Goal: Task Accomplishment & Management: Use online tool/utility

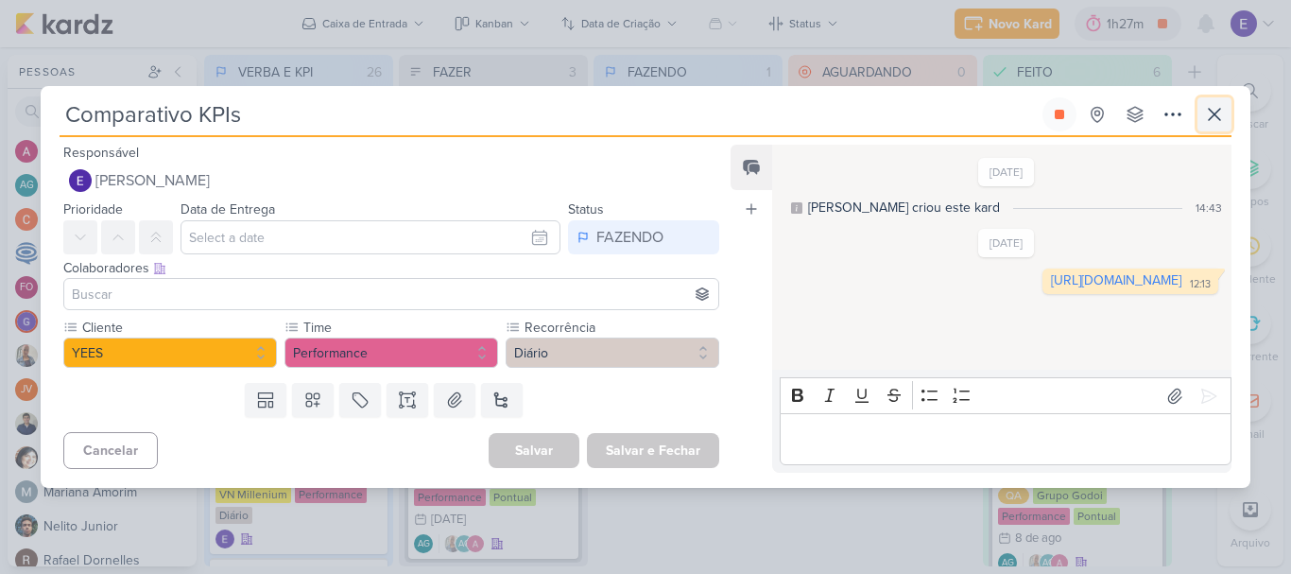
scroll to position [6, 0]
click at [1208, 121] on icon at bounding box center [1214, 114] width 23 height 23
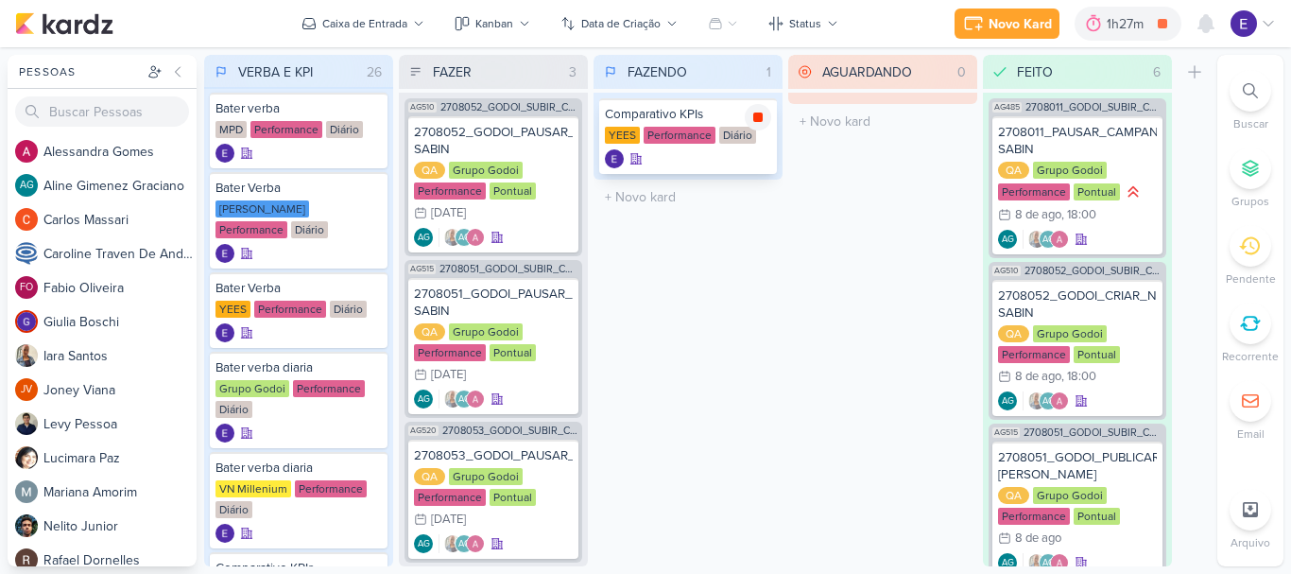
click at [764, 124] on icon at bounding box center [757, 117] width 15 height 15
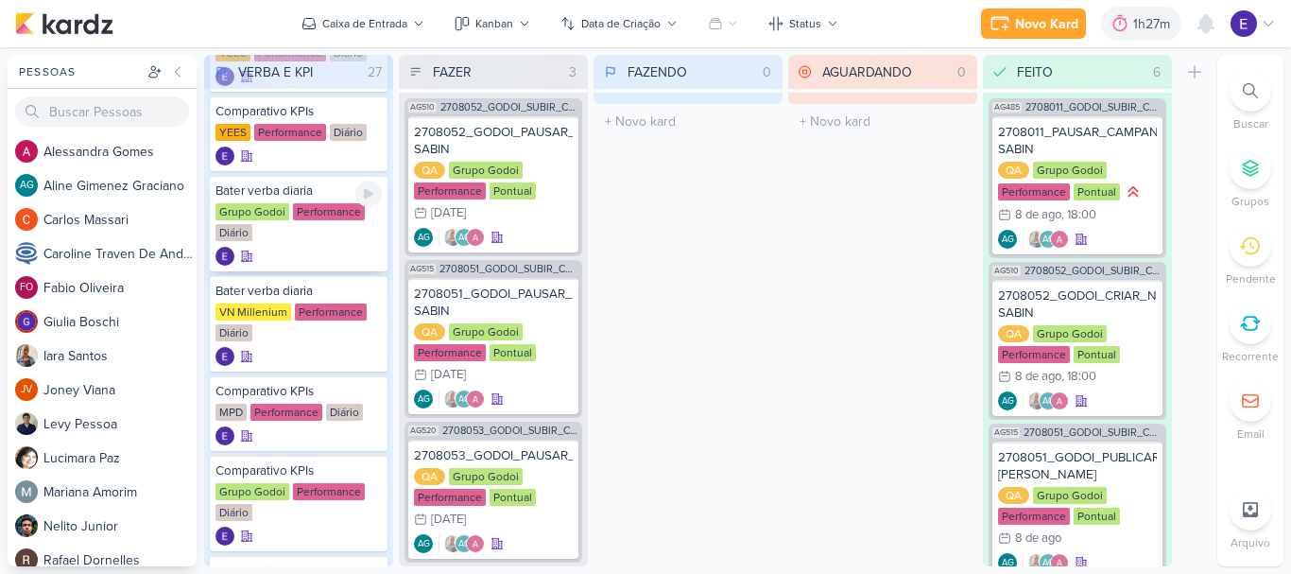
scroll to position [284, 0]
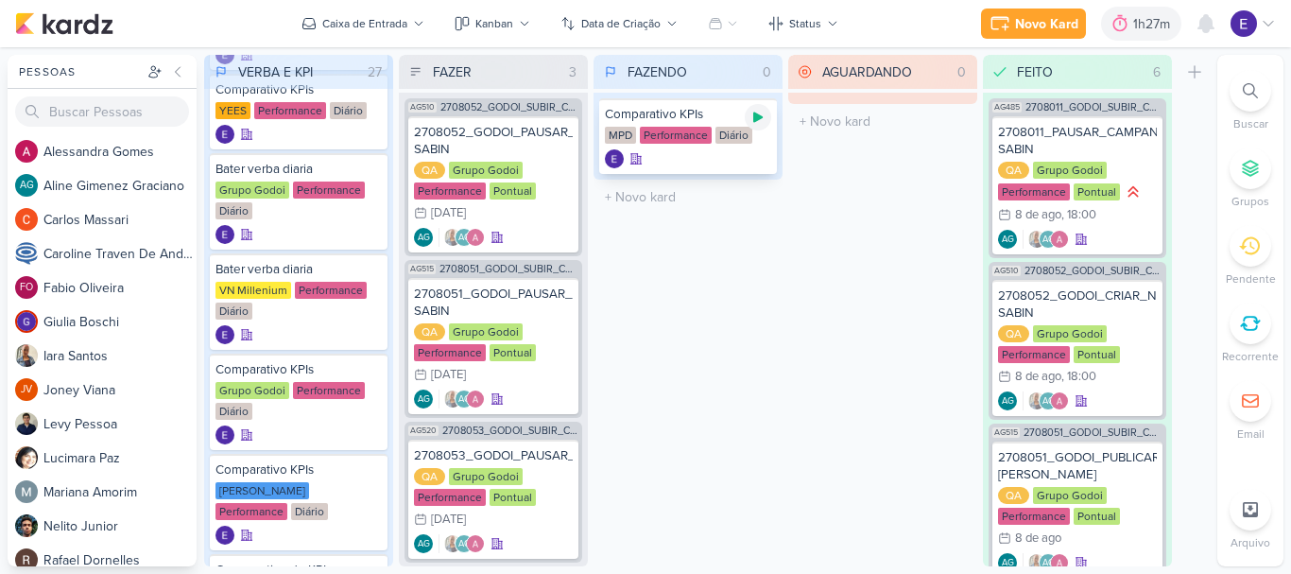
click at [763, 119] on icon at bounding box center [757, 117] width 15 height 15
click at [686, 143] on div "Performance" at bounding box center [676, 135] width 72 height 17
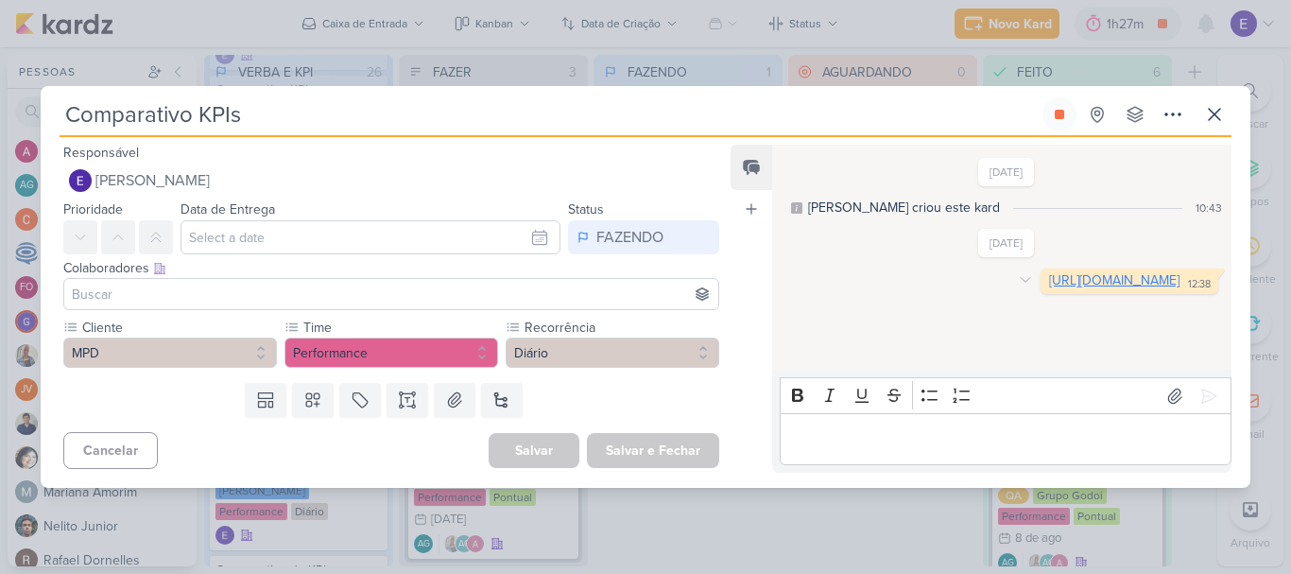
click at [1083, 288] on link "[URL][DOMAIN_NAME]" at bounding box center [1114, 280] width 130 height 16
click at [1209, 122] on icon at bounding box center [1214, 114] width 23 height 23
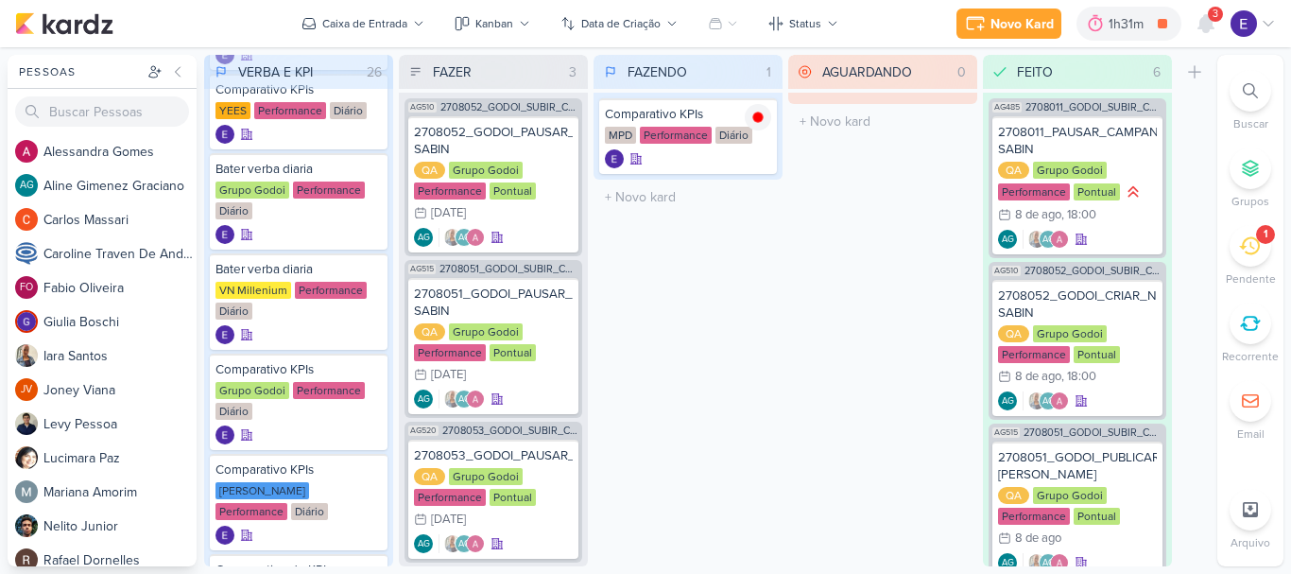
click at [1209, 4] on div "Novo Kard Ctrl + k 1h31m Comparativo KPIs 0h4m Hoje 1h31m Semana 1h31m Mês 1h31…" at bounding box center [645, 23] width 1261 height 47
click at [1217, 20] on span "3" at bounding box center [1216, 14] width 6 height 15
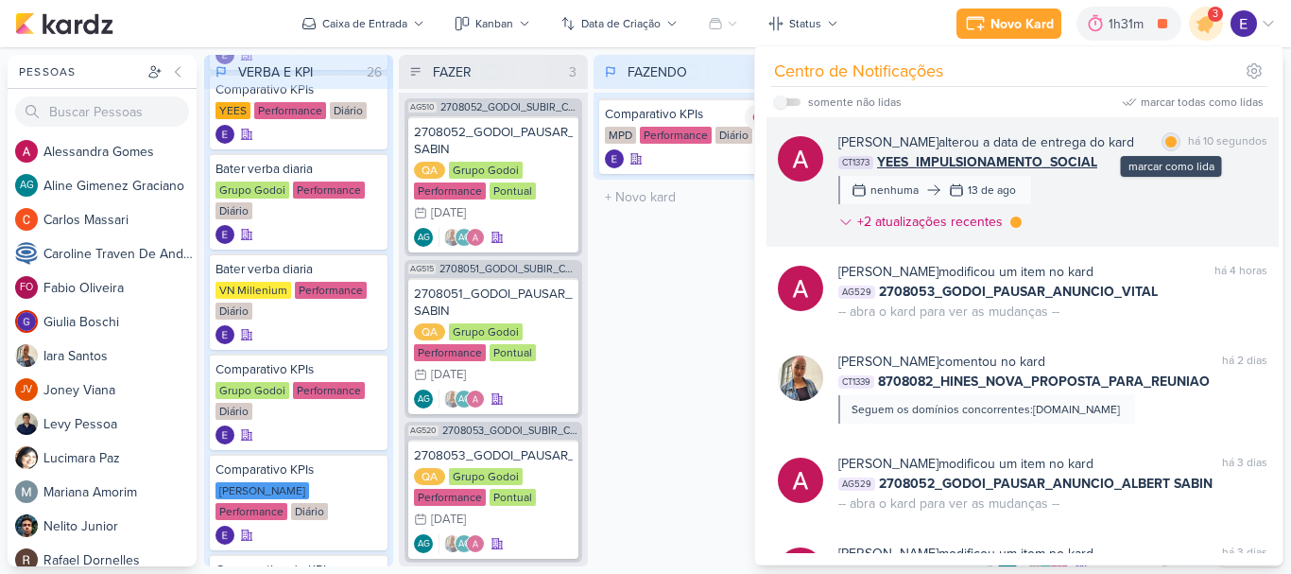
click at [1171, 146] on div "marcar como lida" at bounding box center [1170, 141] width 19 height 19
click at [1209, 146] on div "há 13 segundos" at bounding box center [1227, 142] width 79 height 20
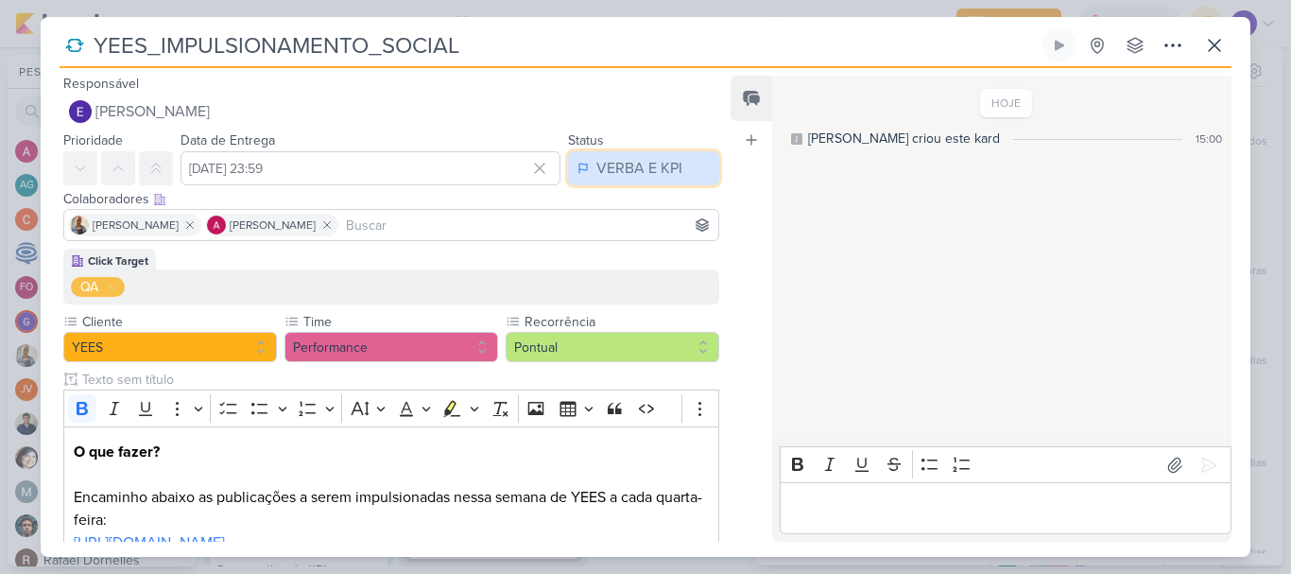
click at [639, 178] on div "VERBA E KPI" at bounding box center [639, 168] width 86 height 23
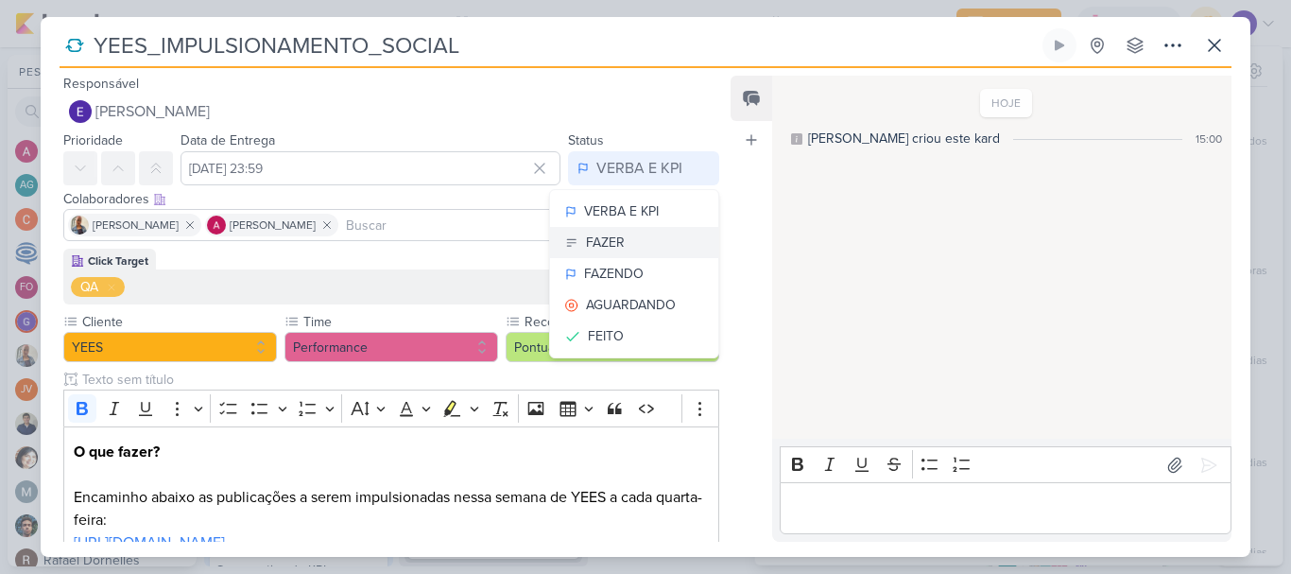
click at [617, 244] on button "FAZER" at bounding box center [634, 242] width 168 height 31
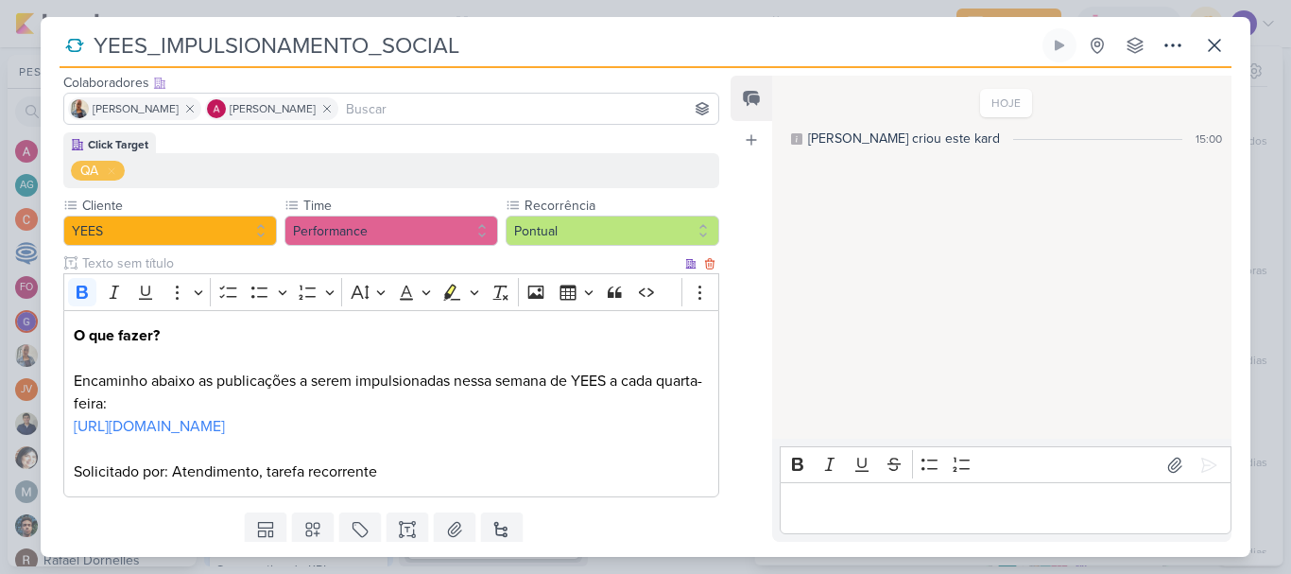
scroll to position [199, 0]
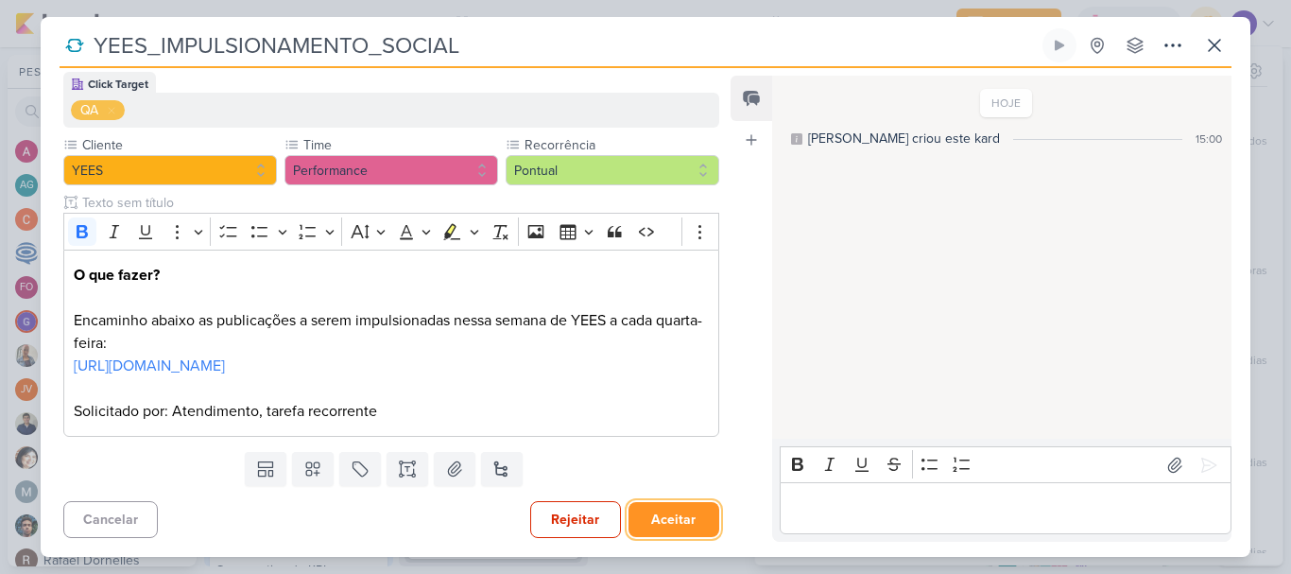
click at [646, 514] on button "Aceitar" at bounding box center [673, 519] width 91 height 35
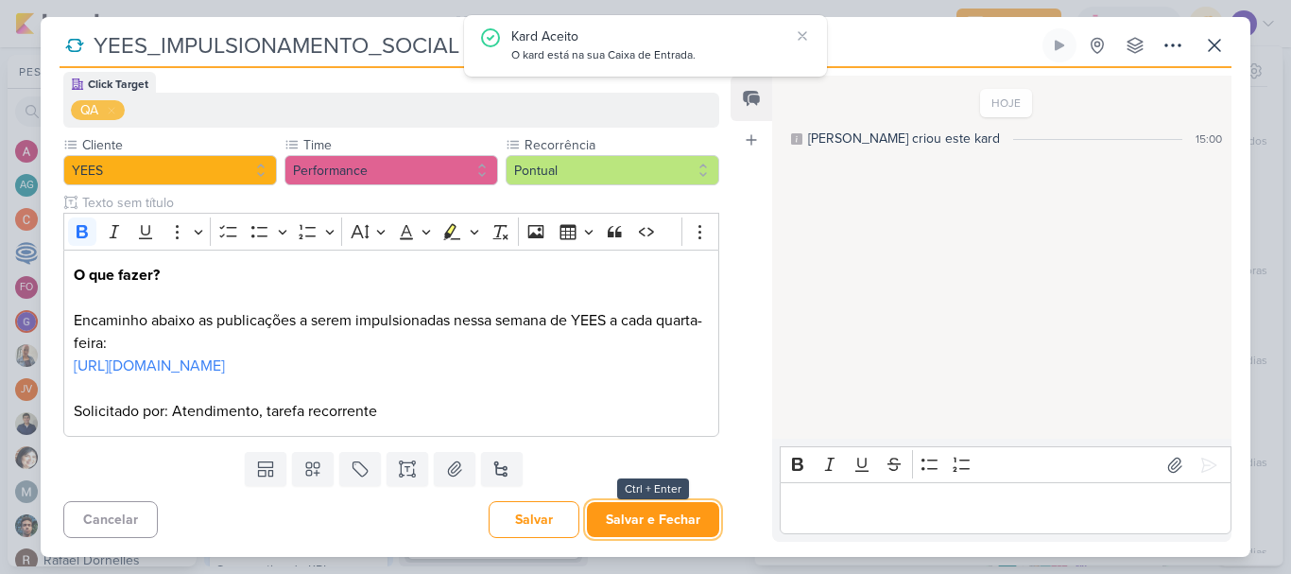
click at [646, 514] on button "Salvar e Fechar" at bounding box center [653, 519] width 132 height 35
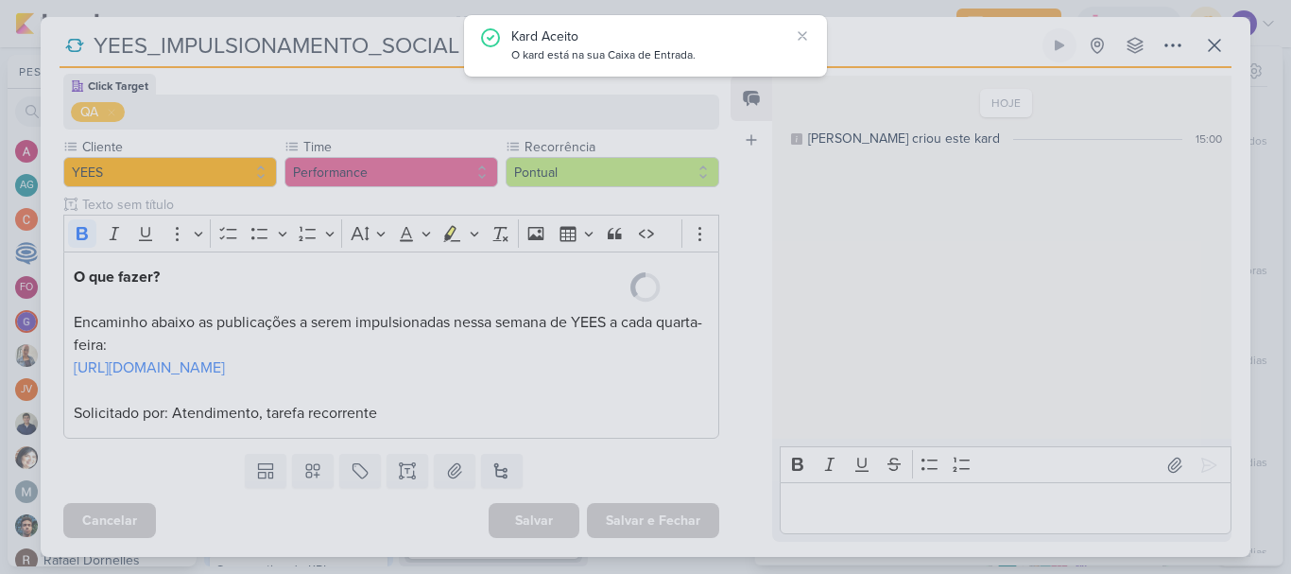
scroll to position [198, 0]
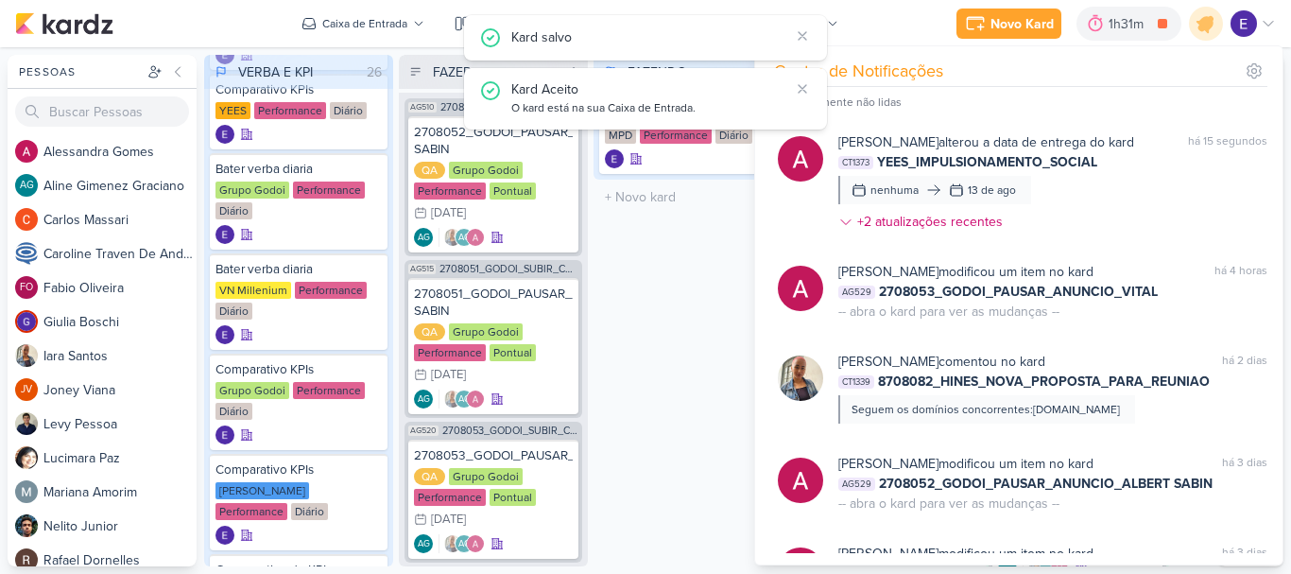
click at [641, 383] on div "FAZENDO 1 Mover Para Esquerda Mover Para Direita [GEOGRAPHIC_DATA] Comparativo …" at bounding box center [688, 310] width 189 height 511
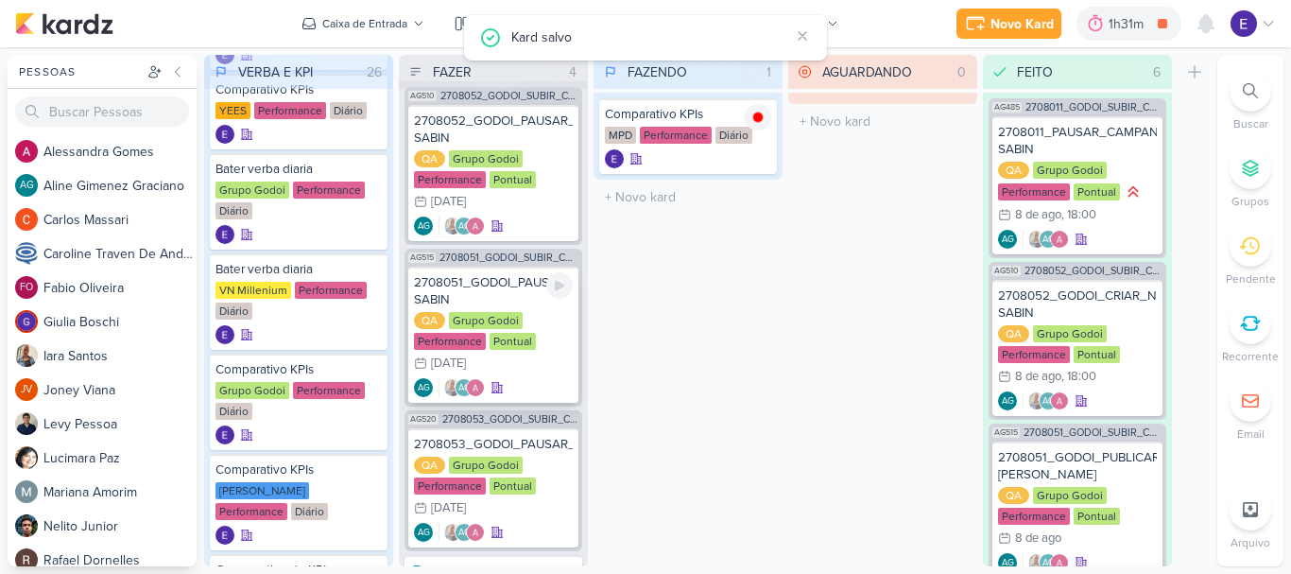
scroll to position [0, 0]
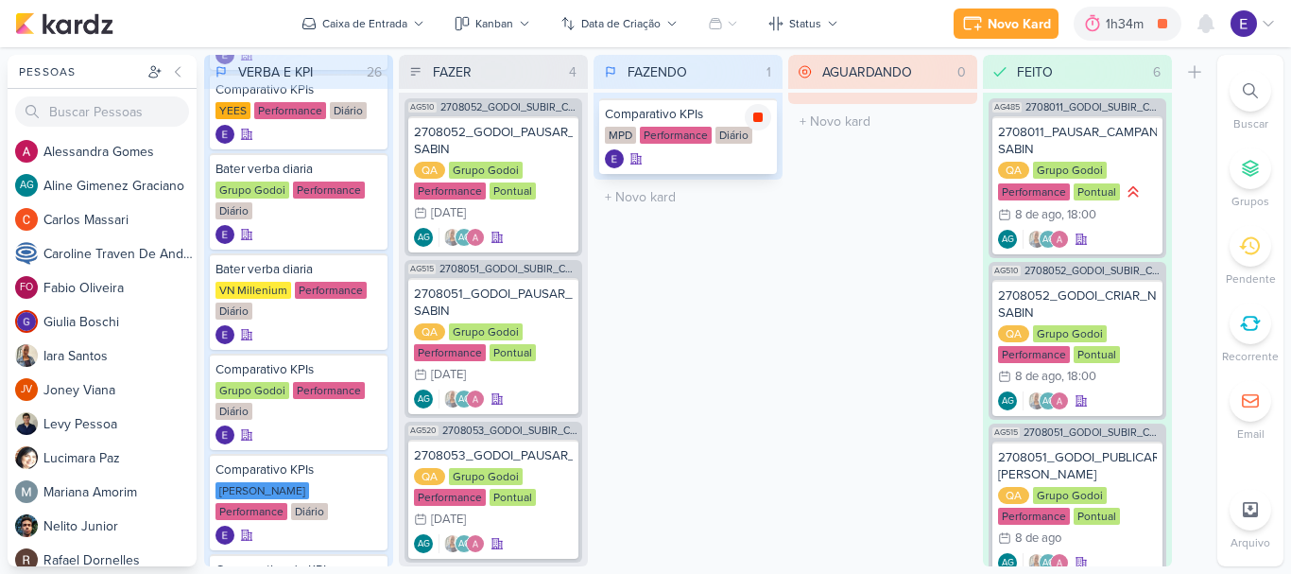
click at [765, 122] on icon at bounding box center [757, 117] width 15 height 15
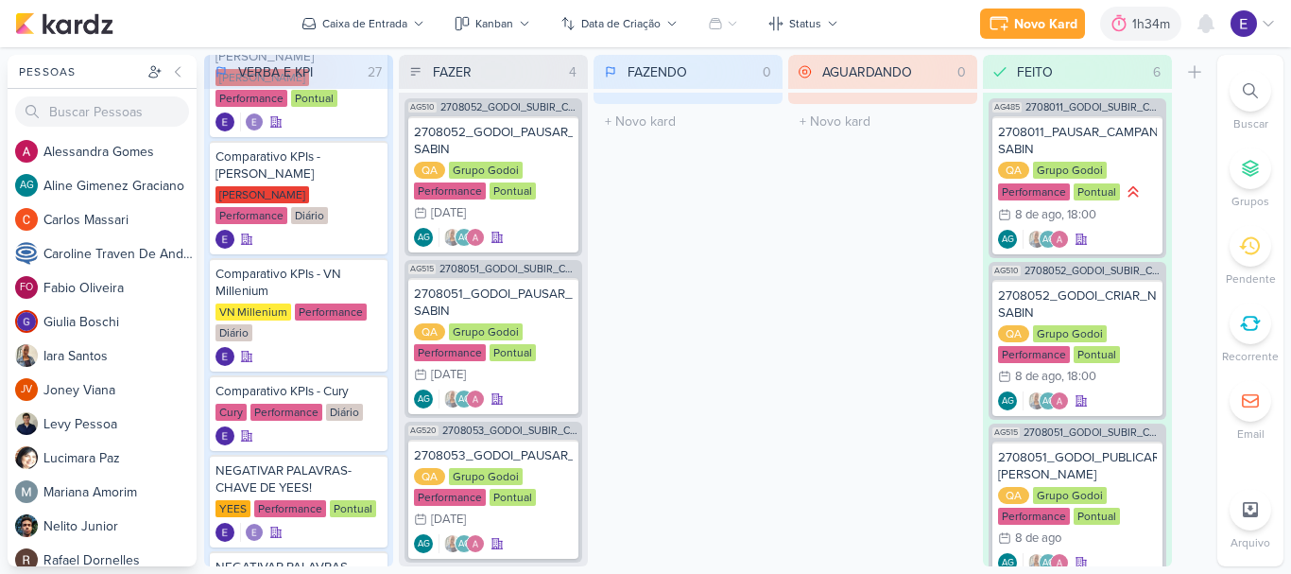
scroll to position [1890, 0]
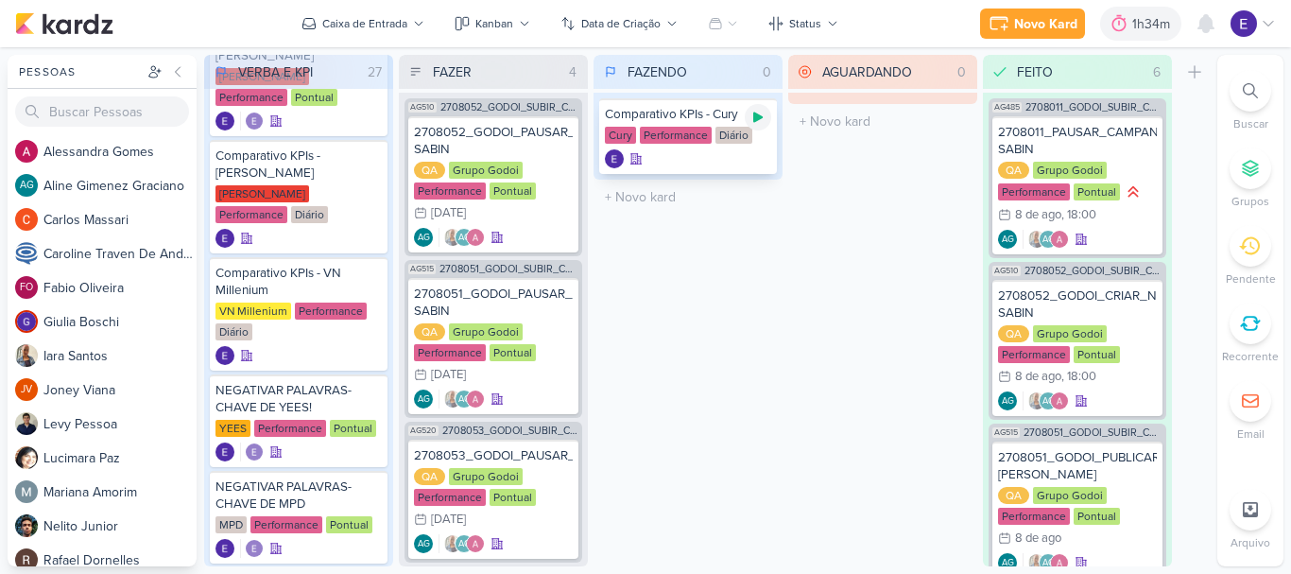
click at [749, 125] on div at bounding box center [758, 117] width 26 height 26
click at [725, 172] on div "Comparativo KPIs - Cury Cury Performance Diário" at bounding box center [688, 136] width 178 height 76
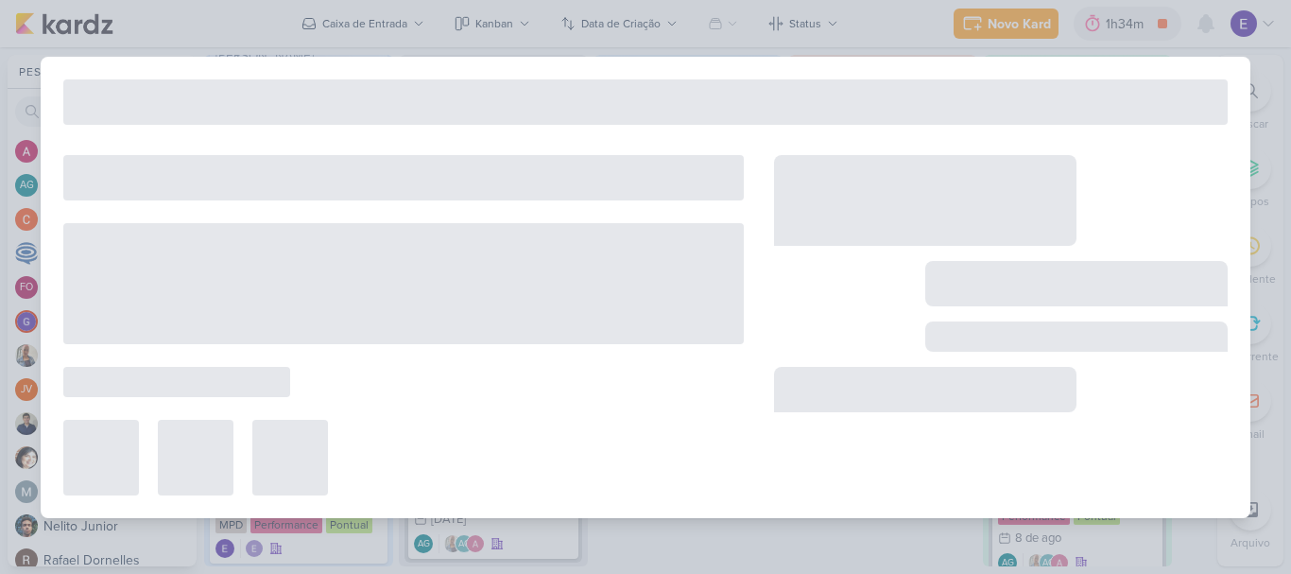
type input "Comparativo KPIs - Cury"
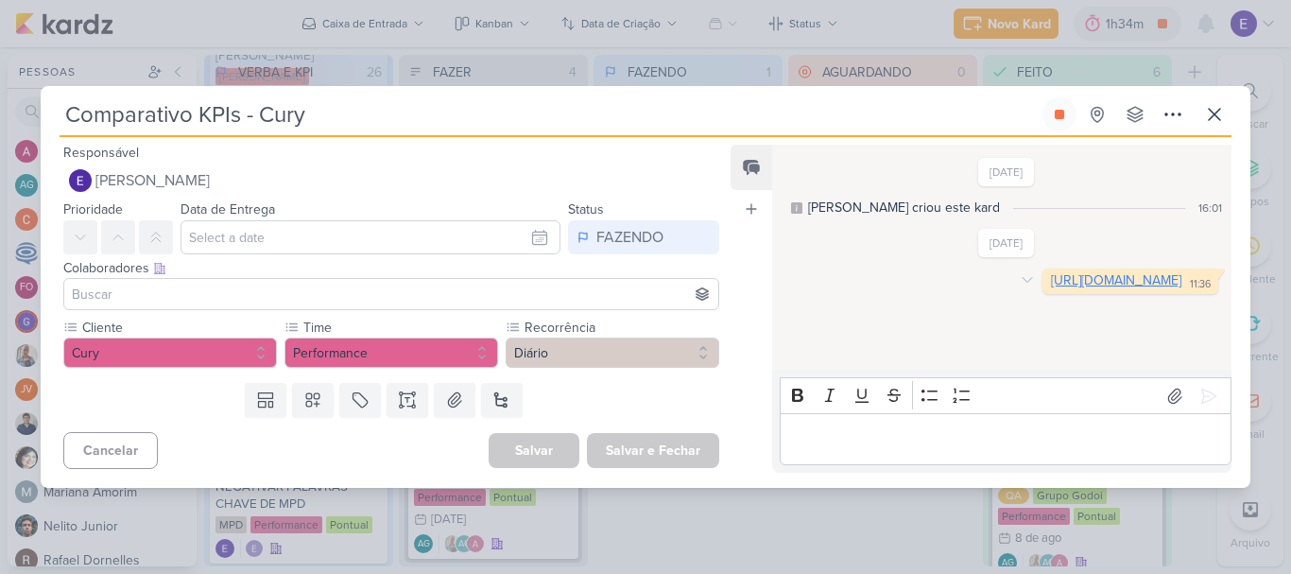
click at [1051, 288] on link "[URL][DOMAIN_NAME]" at bounding box center [1116, 280] width 130 height 16
click at [1020, 274] on icon at bounding box center [1027, 279] width 15 height 15
click at [1032, 311] on icon at bounding box center [1039, 313] width 15 height 15
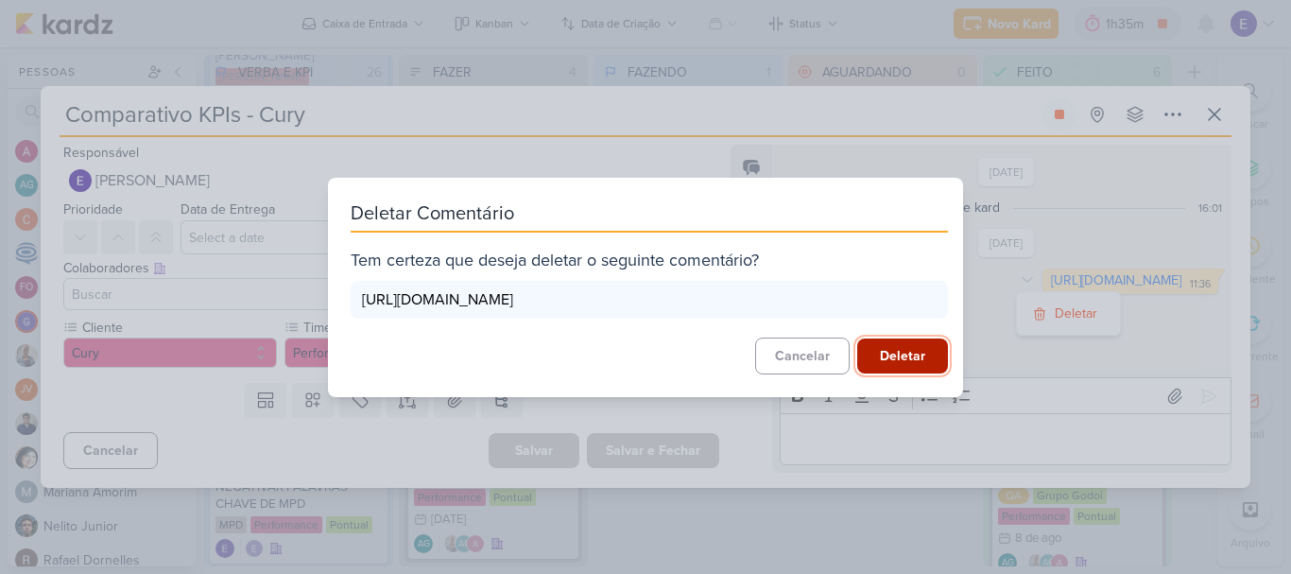
click at [879, 361] on button "Deletar" at bounding box center [902, 355] width 91 height 35
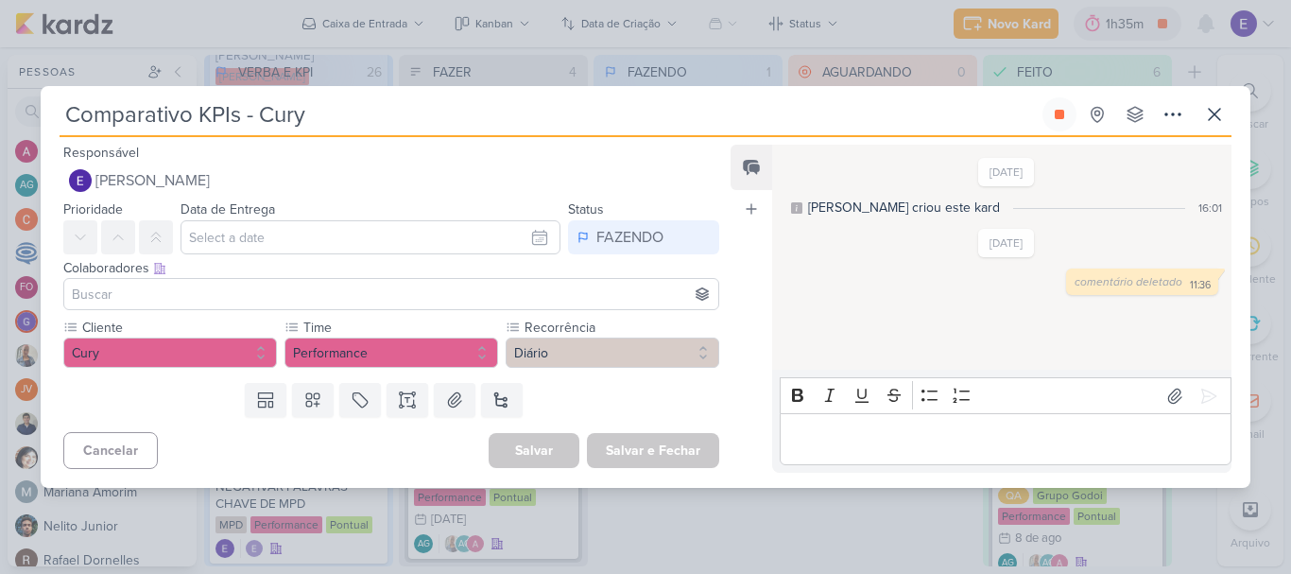
click at [1201, 287] on div "11:36" at bounding box center [1200, 285] width 21 height 15
click at [875, 438] on p "Editor editing area: main" at bounding box center [1005, 439] width 432 height 23
click at [1199, 387] on icon at bounding box center [1208, 396] width 19 height 19
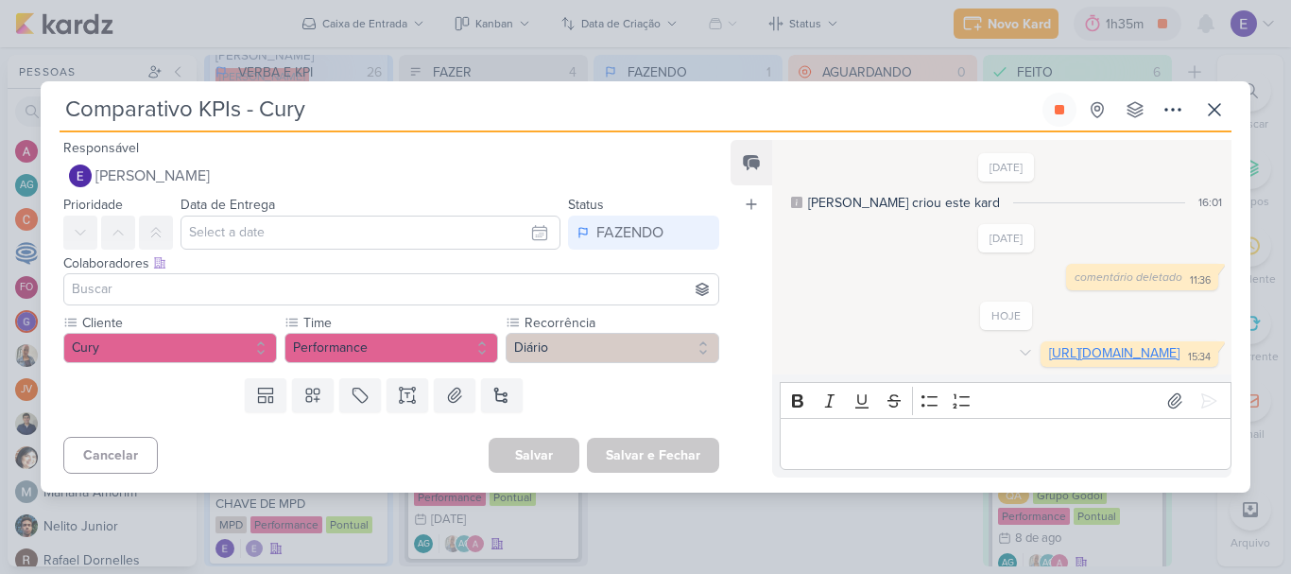
click at [1049, 361] on link "[URL][DOMAIN_NAME]" at bounding box center [1114, 353] width 130 height 16
click at [1213, 98] on icon at bounding box center [1214, 109] width 23 height 23
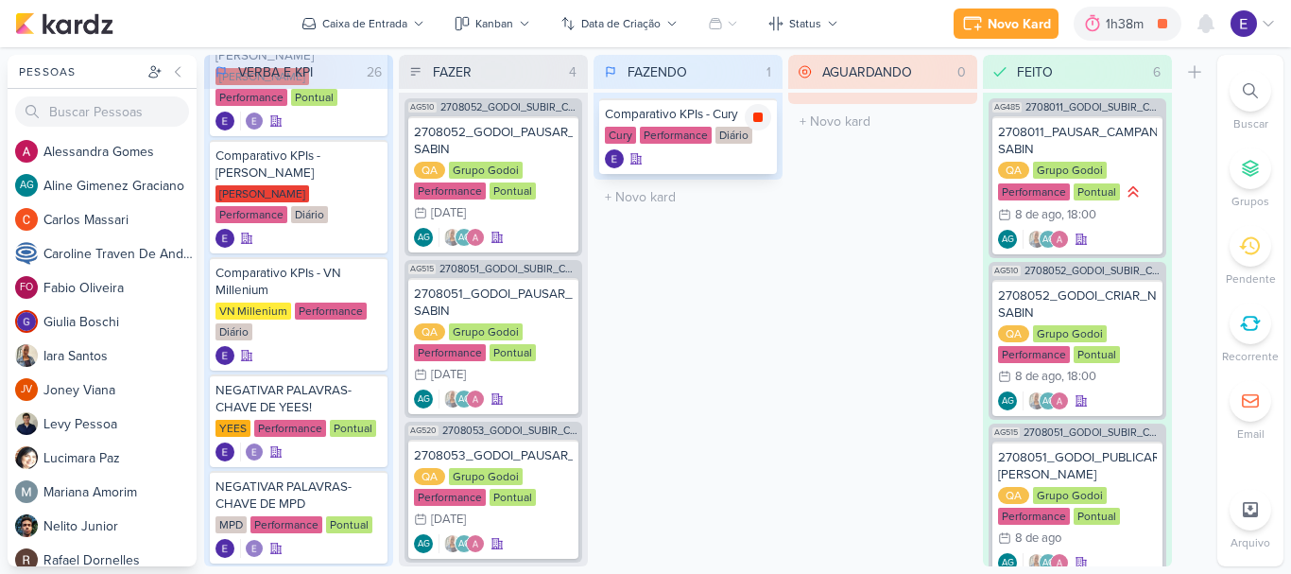
click at [761, 119] on icon at bounding box center [757, 116] width 9 height 9
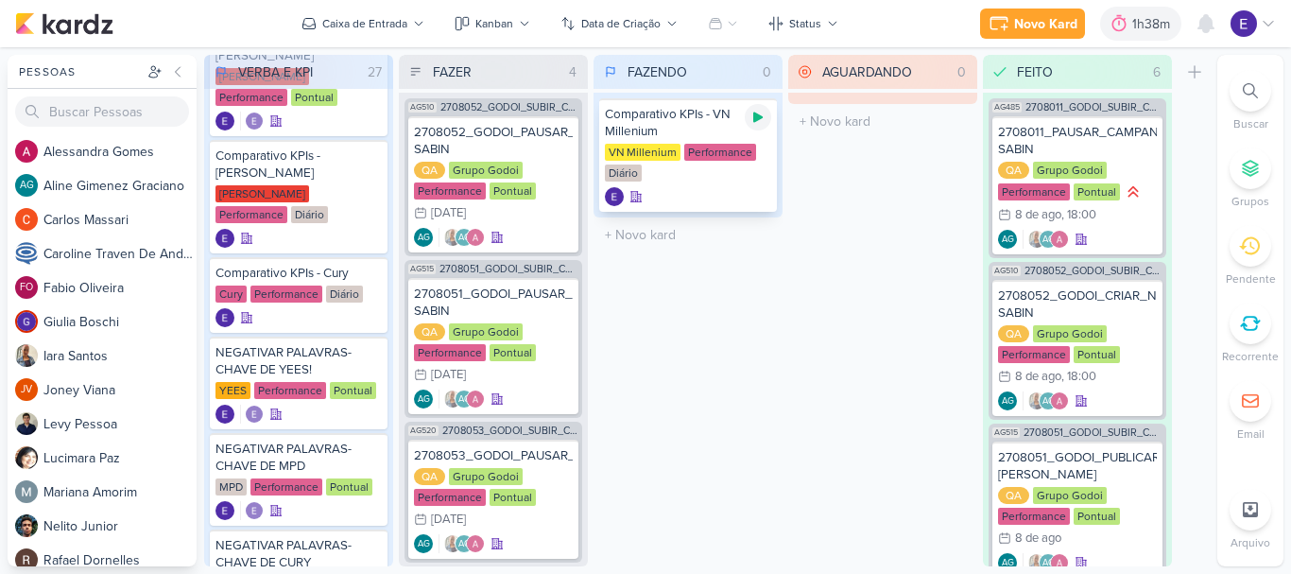
click at [748, 116] on div at bounding box center [758, 117] width 26 height 26
click at [701, 193] on div at bounding box center [688, 196] width 166 height 19
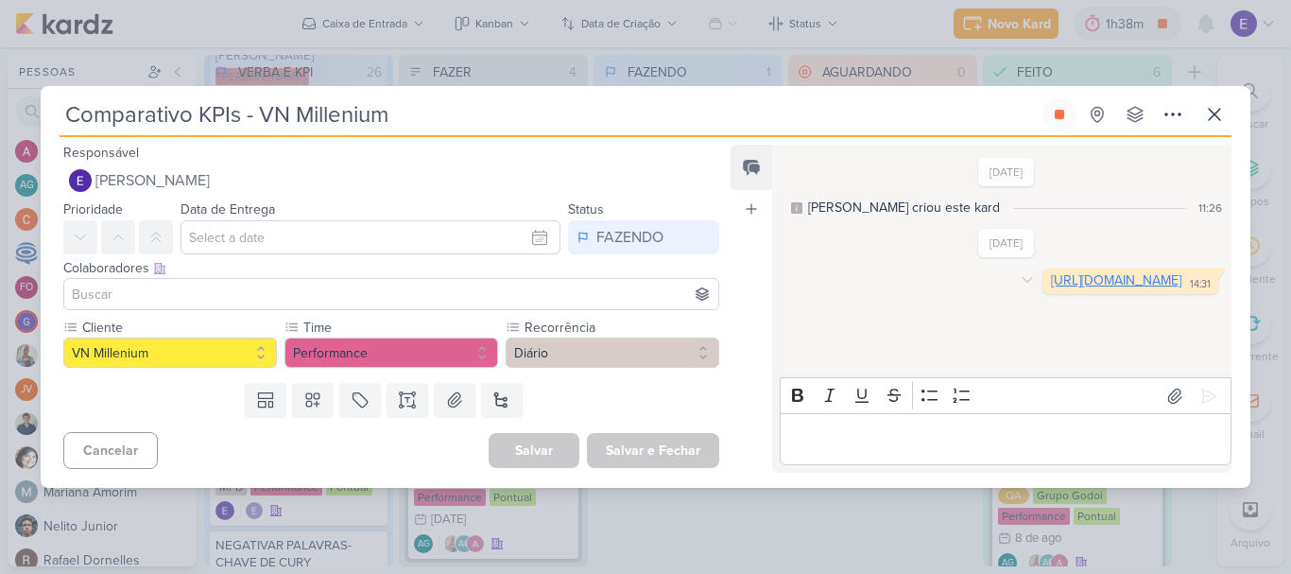
click at [1051, 288] on link "[URL][DOMAIN_NAME]" at bounding box center [1116, 280] width 130 height 16
click at [1204, 114] on icon at bounding box center [1214, 114] width 23 height 23
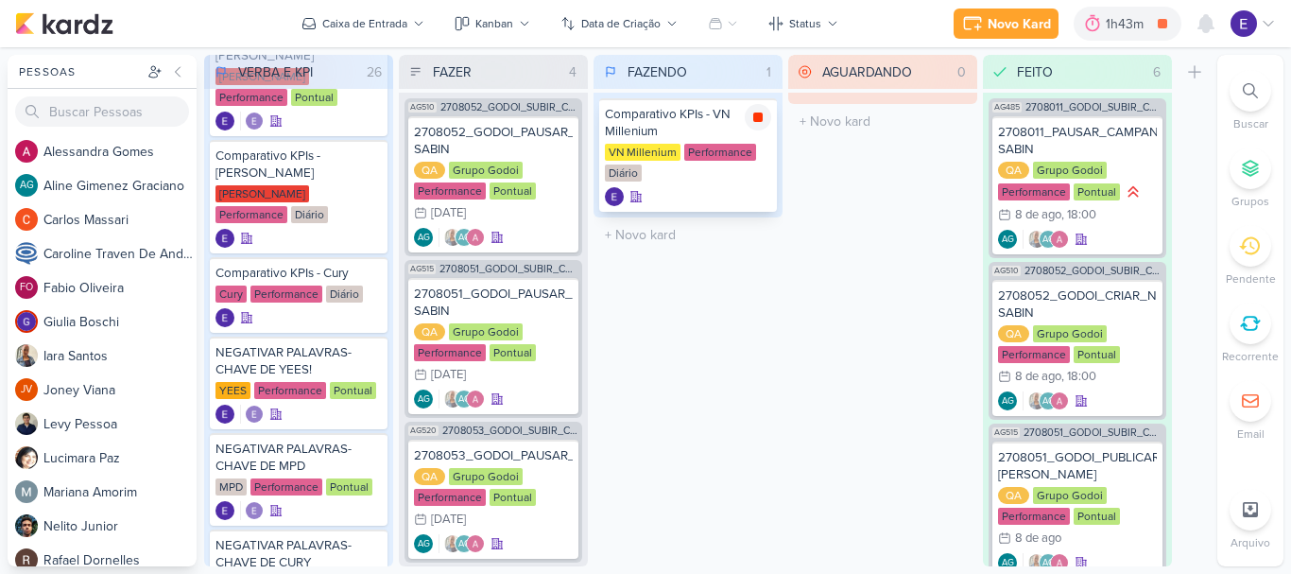
click at [767, 115] on div at bounding box center [758, 117] width 26 height 26
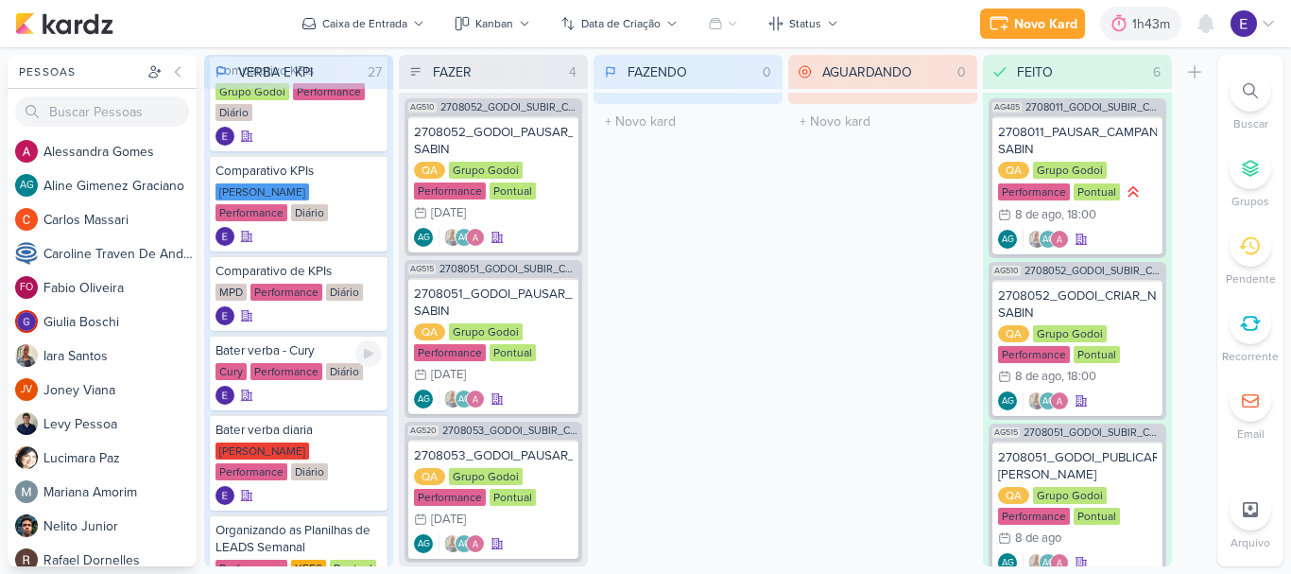
scroll to position [567, 0]
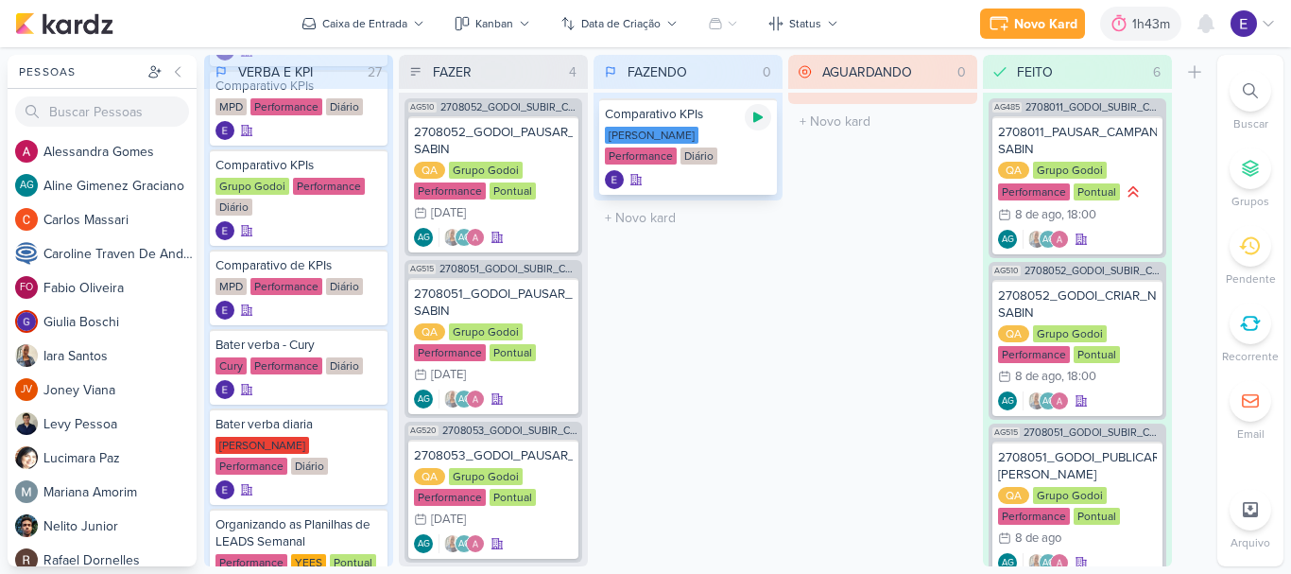
click at [763, 115] on icon at bounding box center [757, 117] width 15 height 15
click at [753, 169] on div "Comparativo KPIs [PERSON_NAME] Performance Diário" at bounding box center [688, 146] width 178 height 96
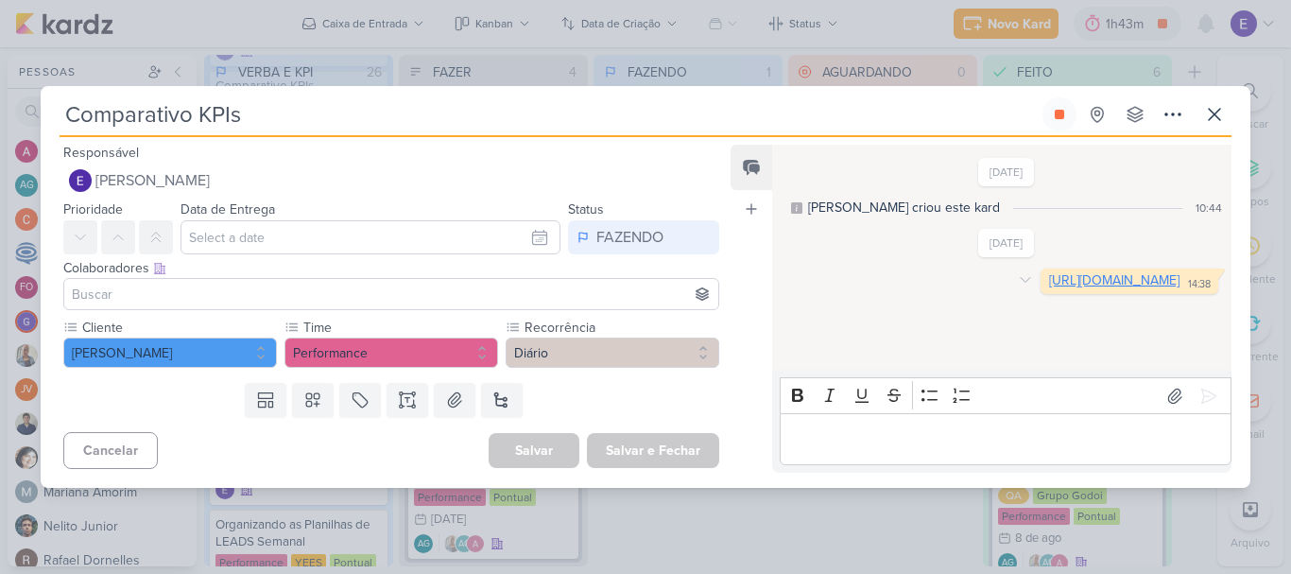
click at [1049, 288] on link "[URL][DOMAIN_NAME]" at bounding box center [1114, 280] width 130 height 16
click at [1215, 116] on icon at bounding box center [1214, 114] width 11 height 11
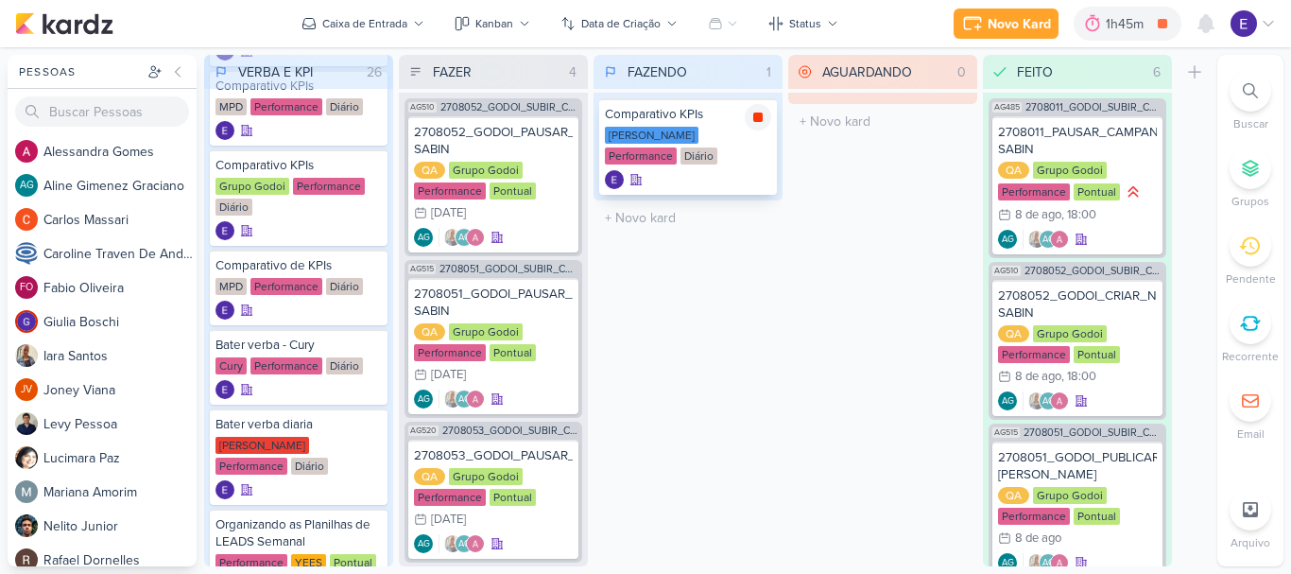
click at [762, 113] on icon at bounding box center [757, 116] width 9 height 9
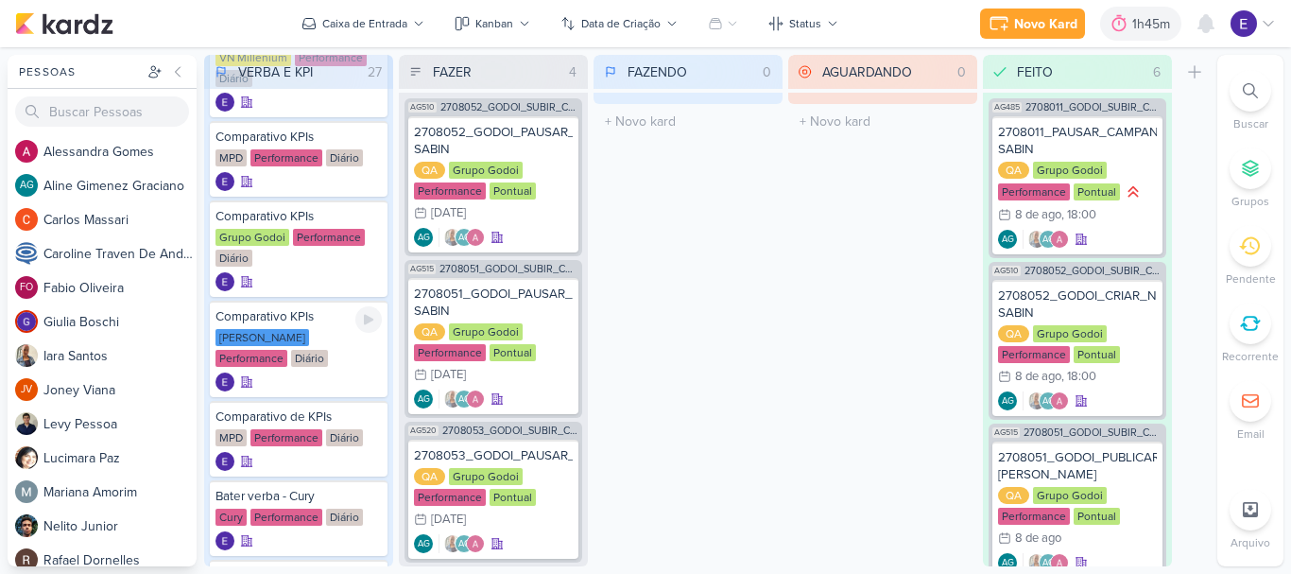
scroll to position [473, 0]
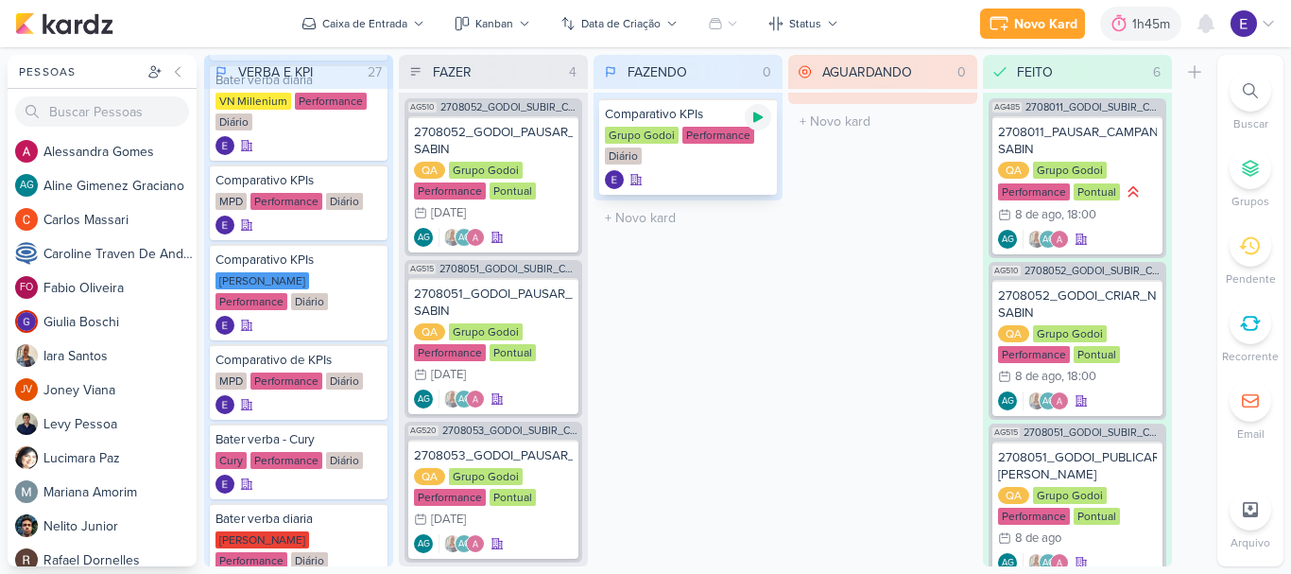
click at [755, 113] on icon at bounding box center [757, 117] width 9 height 10
click at [738, 183] on div at bounding box center [688, 179] width 166 height 19
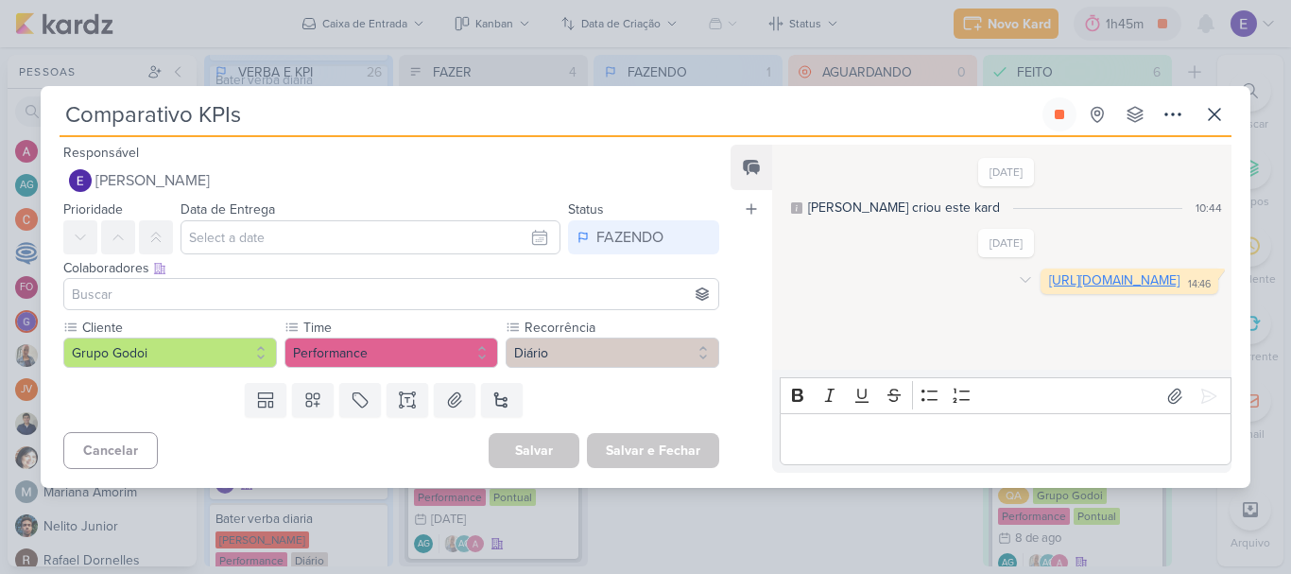
click at [1049, 288] on link "[URL][DOMAIN_NAME]" at bounding box center [1114, 280] width 130 height 16
click at [1219, 115] on icon at bounding box center [1214, 114] width 23 height 23
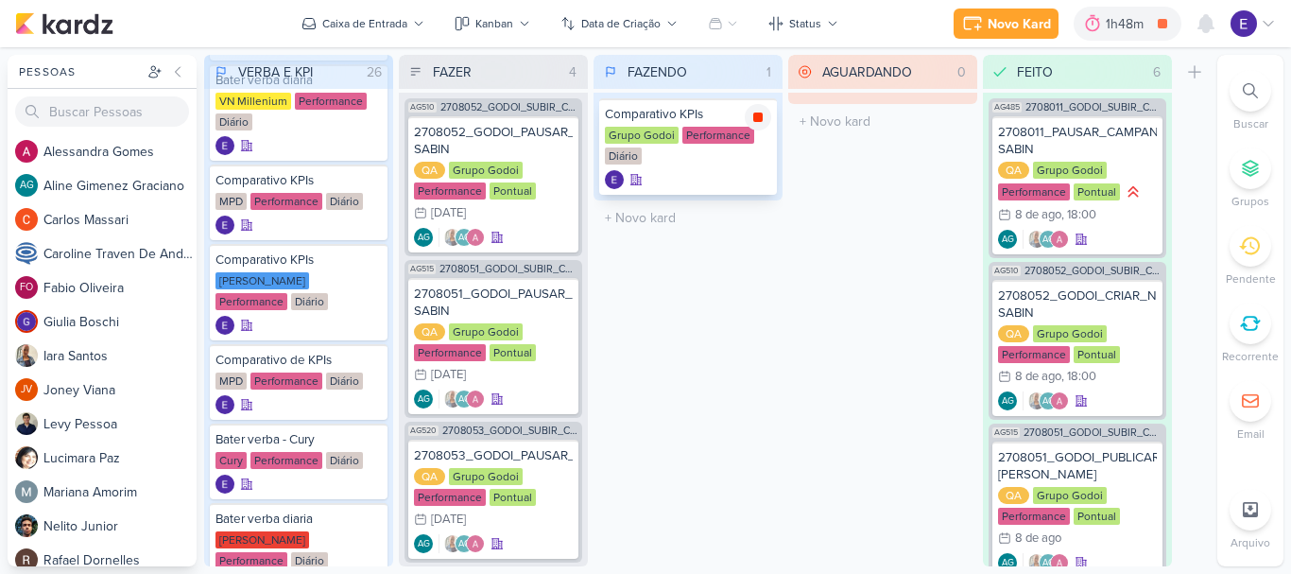
click at [759, 127] on div at bounding box center [758, 117] width 26 height 26
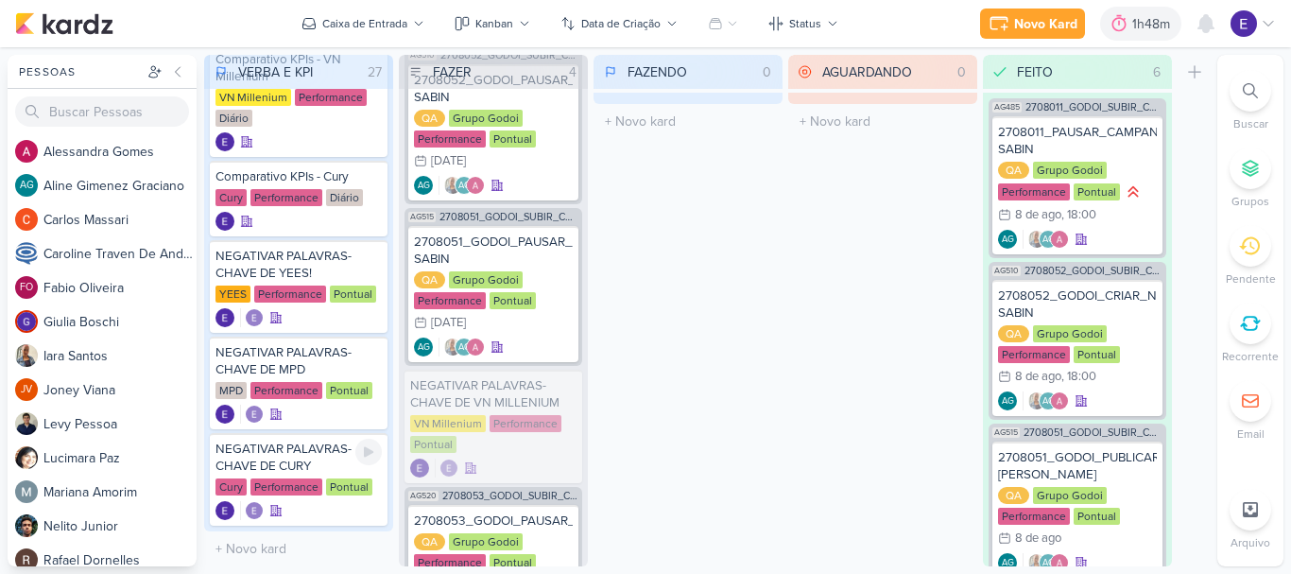
scroll to position [2111, 0]
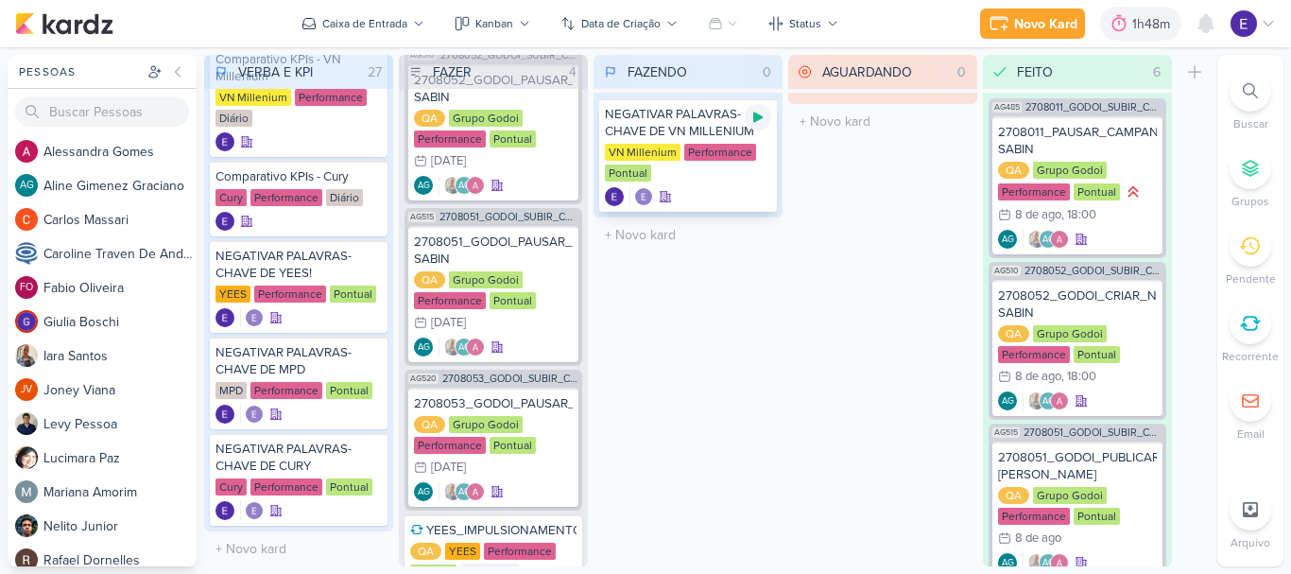
click at [766, 110] on div at bounding box center [758, 117] width 26 height 26
click at [793, 353] on div "AGUARDANDO 0 Mover Para Esquerda Mover Para Direita [GEOGRAPHIC_DATA] O título …" at bounding box center [882, 310] width 189 height 511
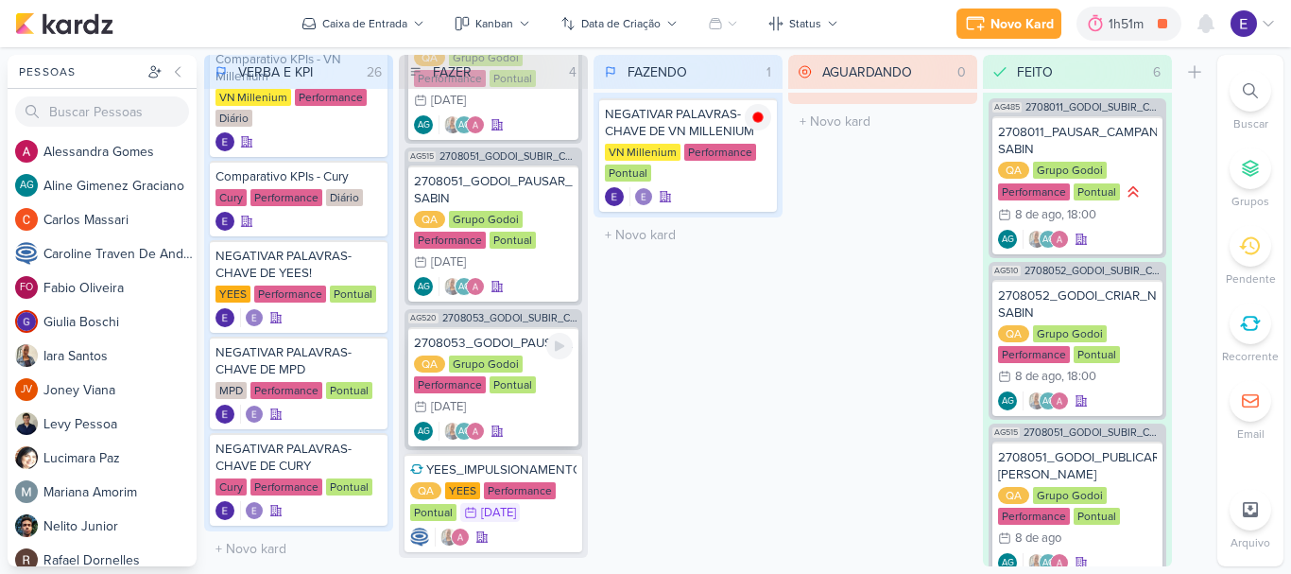
scroll to position [146, 0]
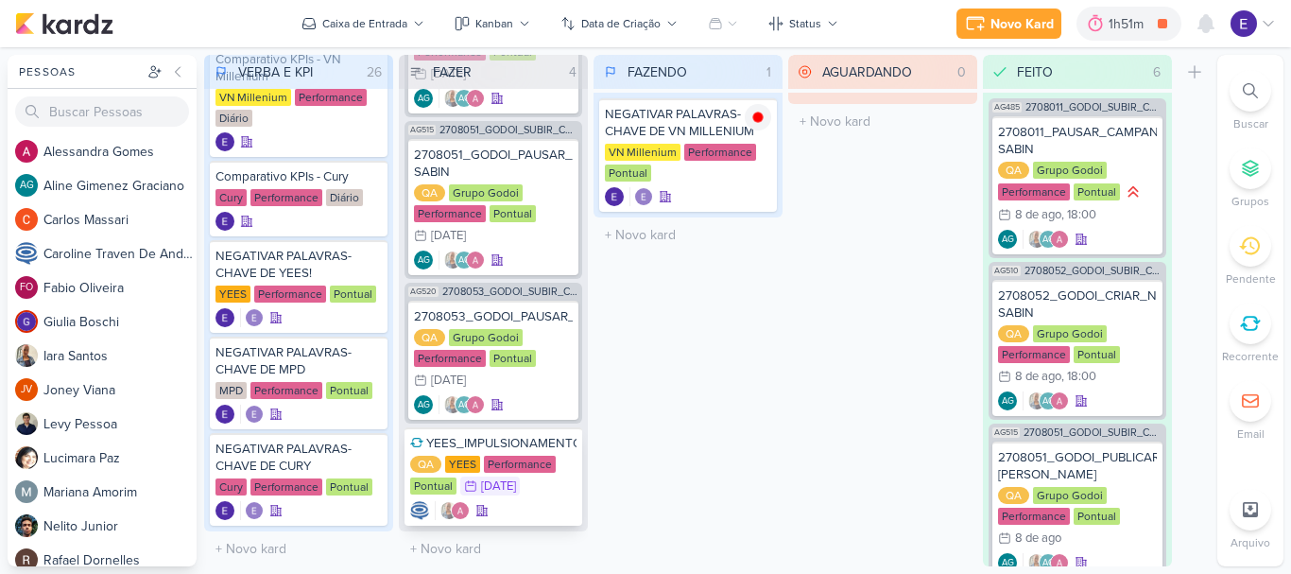
click at [522, 501] on div at bounding box center [493, 510] width 166 height 19
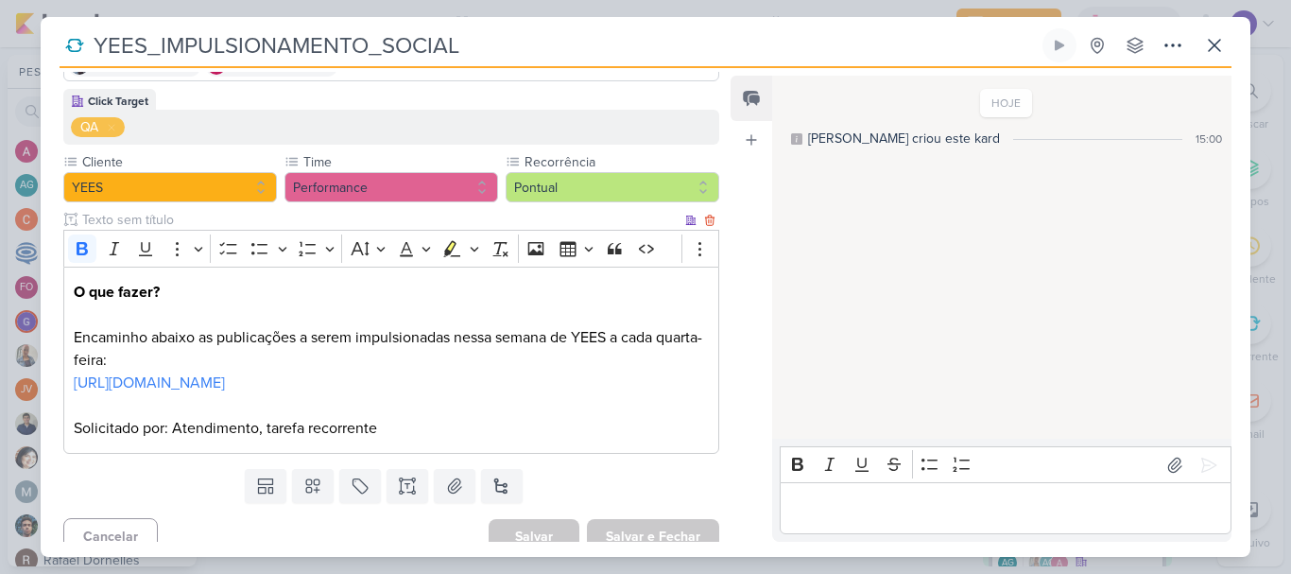
scroll to position [199, 0]
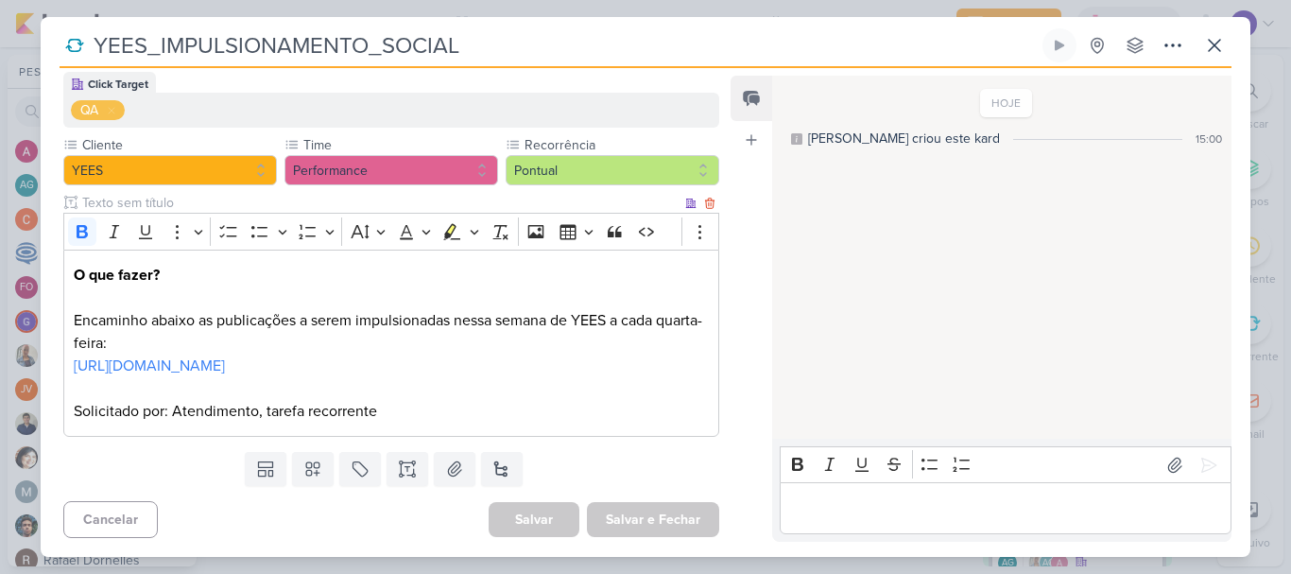
click at [546, 354] on p "[URL][DOMAIN_NAME]" at bounding box center [391, 376] width 635 height 45
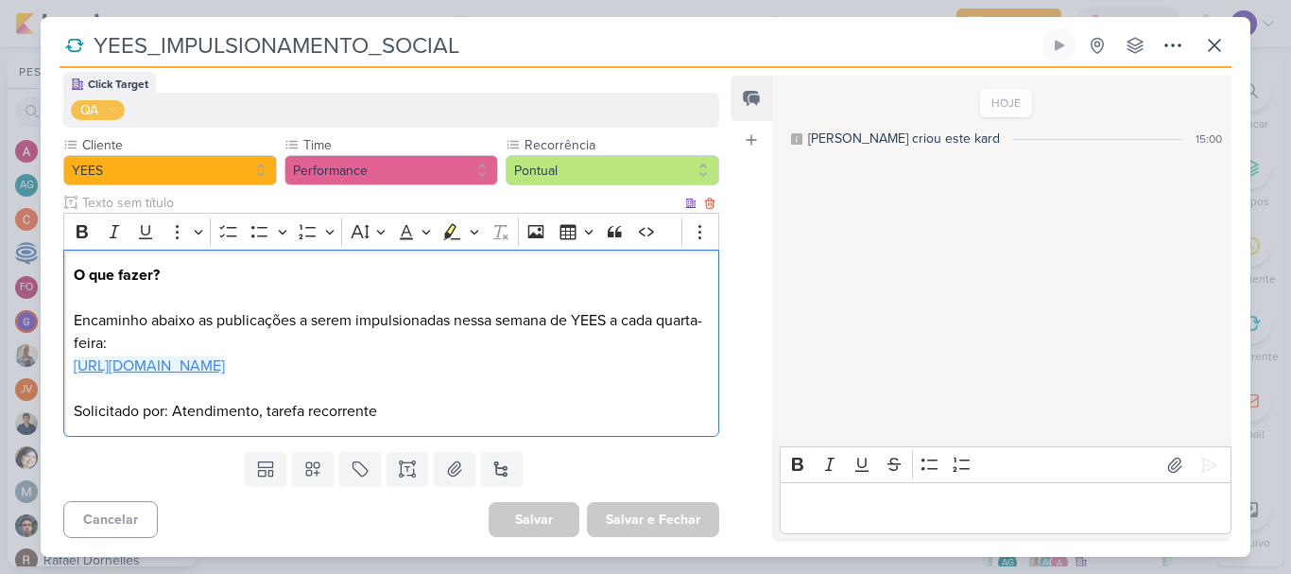
click at [225, 356] on link "[URL][DOMAIN_NAME]" at bounding box center [149, 365] width 151 height 19
